Goal: Obtain resource: Download file/media

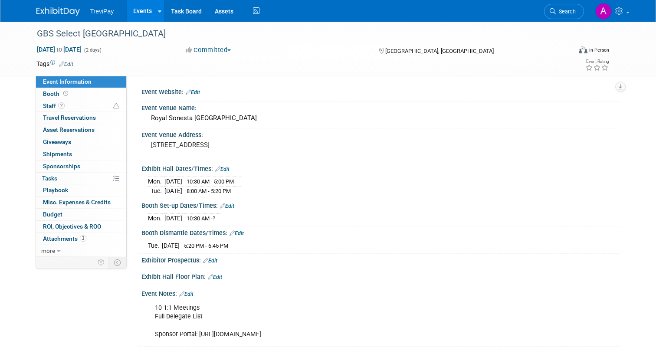
click at [37, 13] on img at bounding box center [57, 11] width 43 height 9
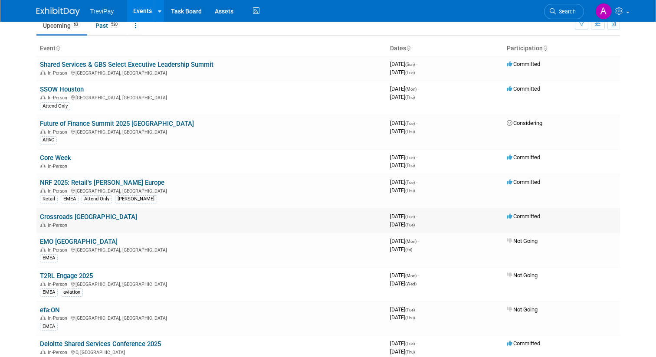
scroll to position [24, 0]
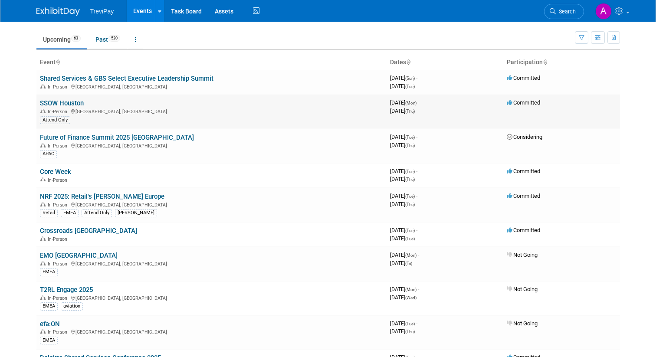
click at [66, 103] on link "SSOW Houston" at bounding box center [62, 103] width 44 height 8
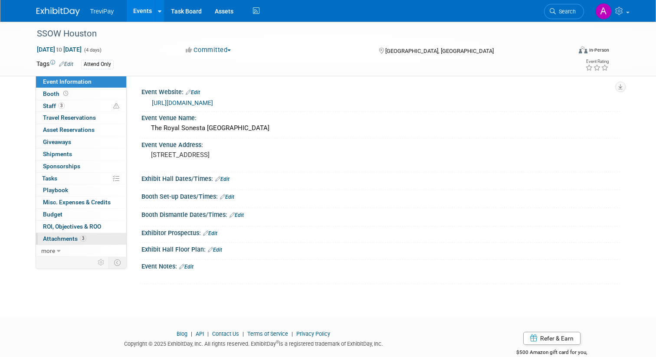
click at [66, 240] on span "Attachments 3" at bounding box center [64, 238] width 43 height 7
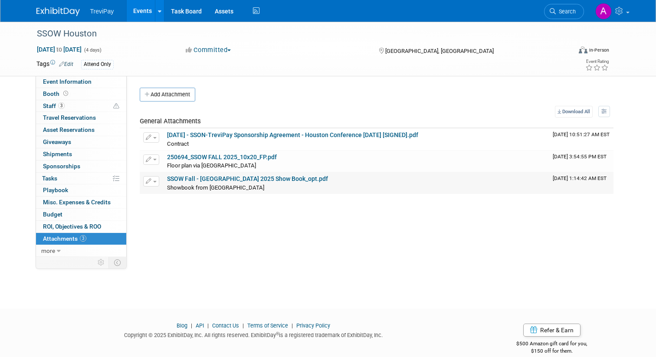
click at [224, 179] on link "SSOW Fall - Houston 2025 Show Book_opt.pdf" at bounding box center [247, 178] width 161 height 7
